Goal: Task Accomplishment & Management: Manage account settings

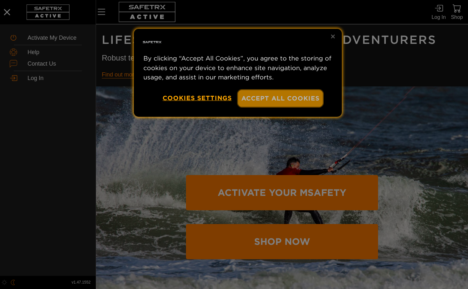
click at [278, 98] on button "Accept All Cookies" at bounding box center [280, 98] width 85 height 17
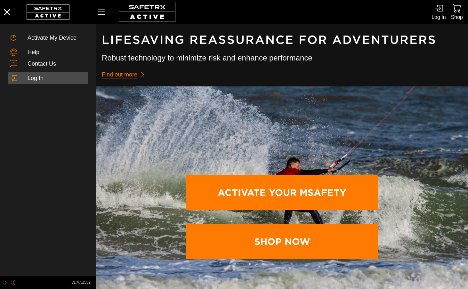
click at [36, 79] on div "Log In" at bounding box center [57, 78] width 59 height 7
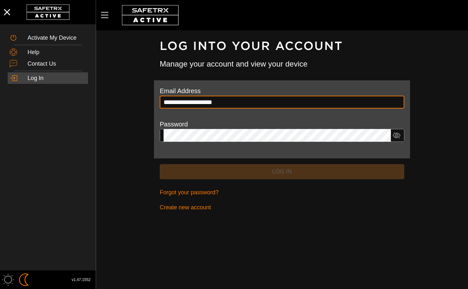
type input "**********"
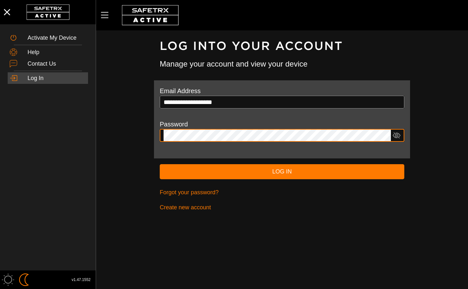
click at [160, 164] on button "Log In" at bounding box center [282, 171] width 245 height 15
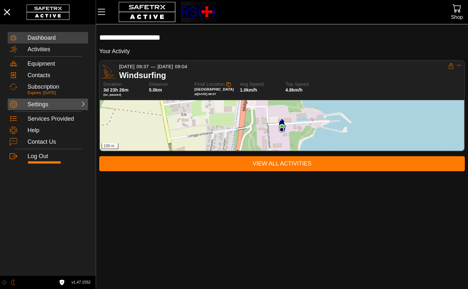
click at [64, 104] on div at bounding box center [72, 104] width 28 height 6
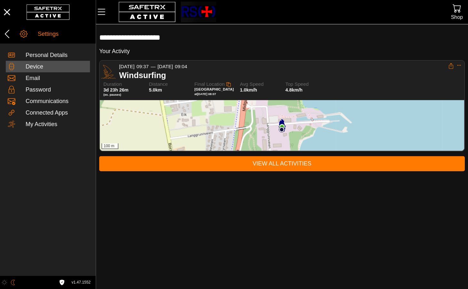
click at [36, 66] on div "Device" at bounding box center [57, 66] width 62 height 7
